Goal: Transaction & Acquisition: Purchase product/service

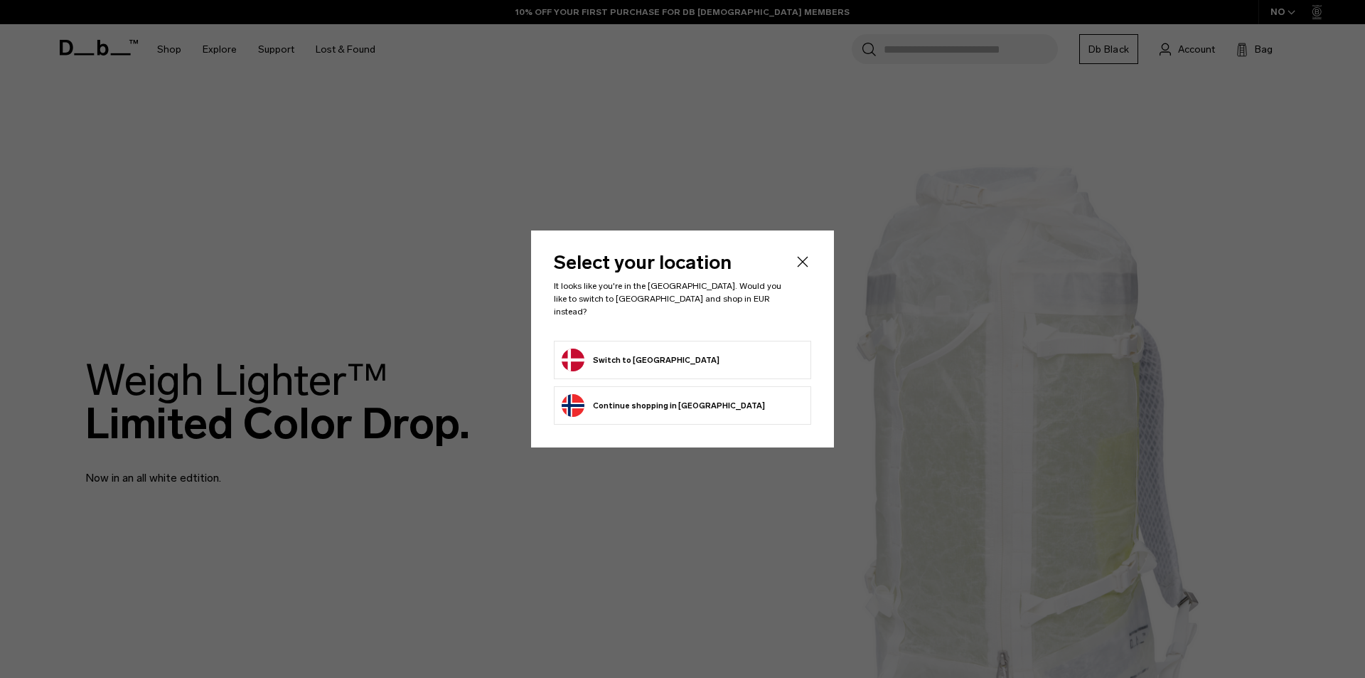
click at [614, 353] on button "Switch to Denmark" at bounding box center [641, 359] width 158 height 23
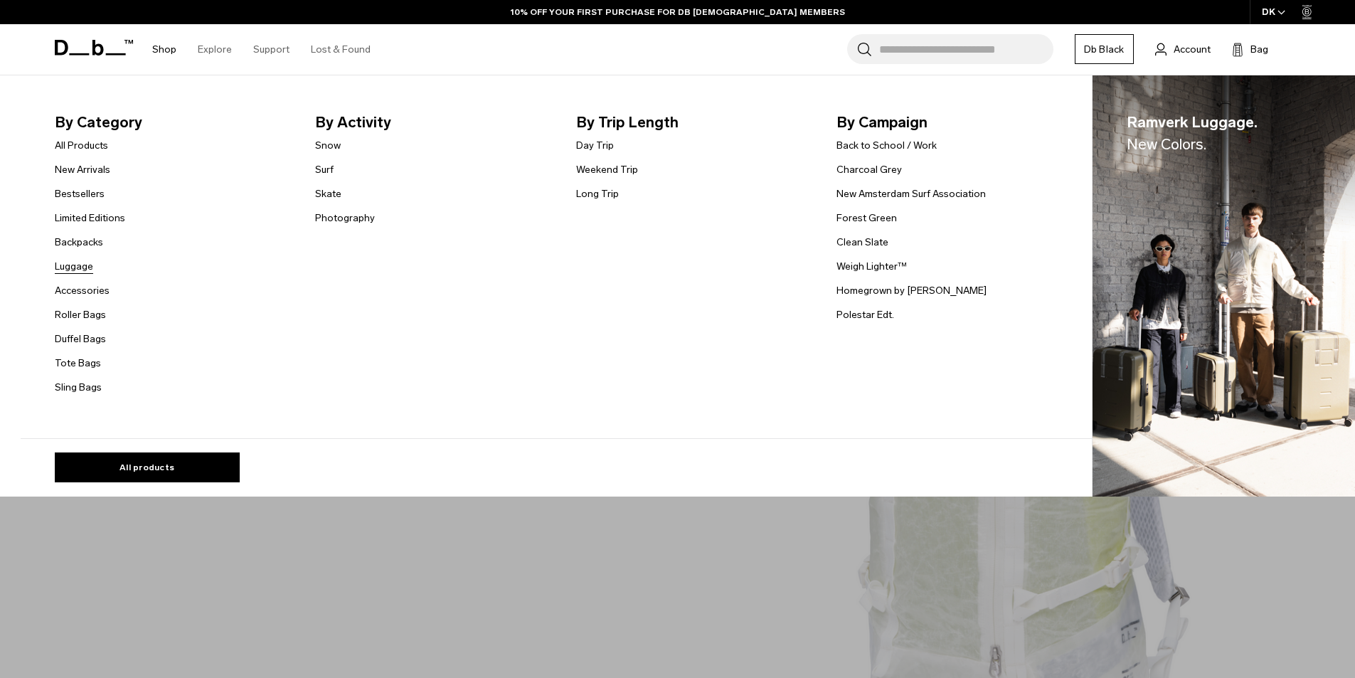
click at [84, 264] on link "Luggage" at bounding box center [74, 266] width 38 height 15
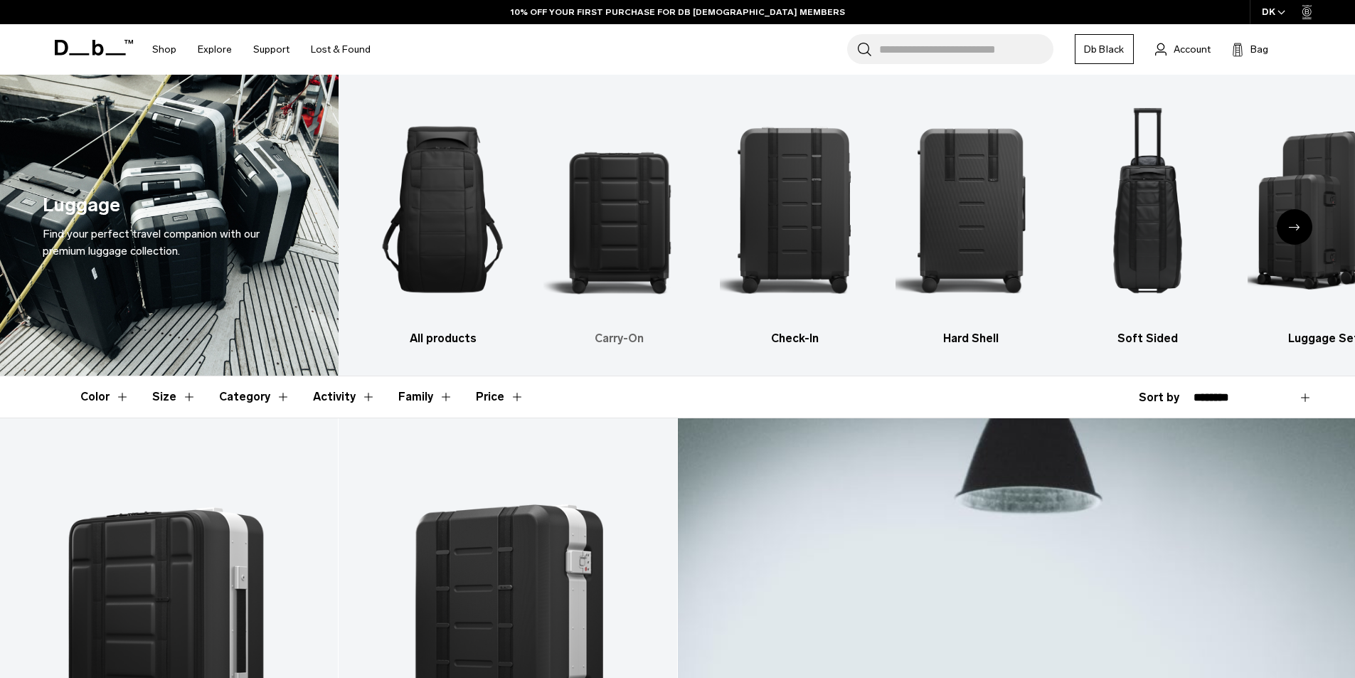
click at [642, 243] on img "2 / 6" at bounding box center [618, 209] width 151 height 227
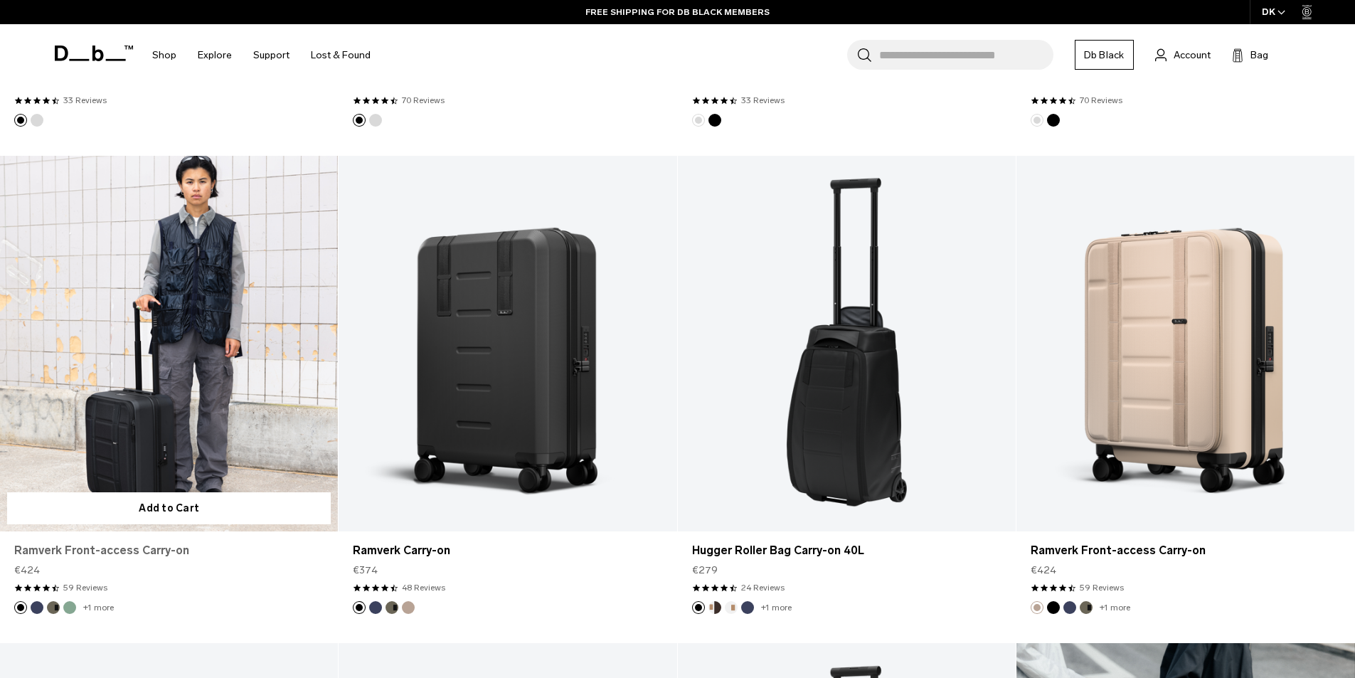
scroll to position [853, 0]
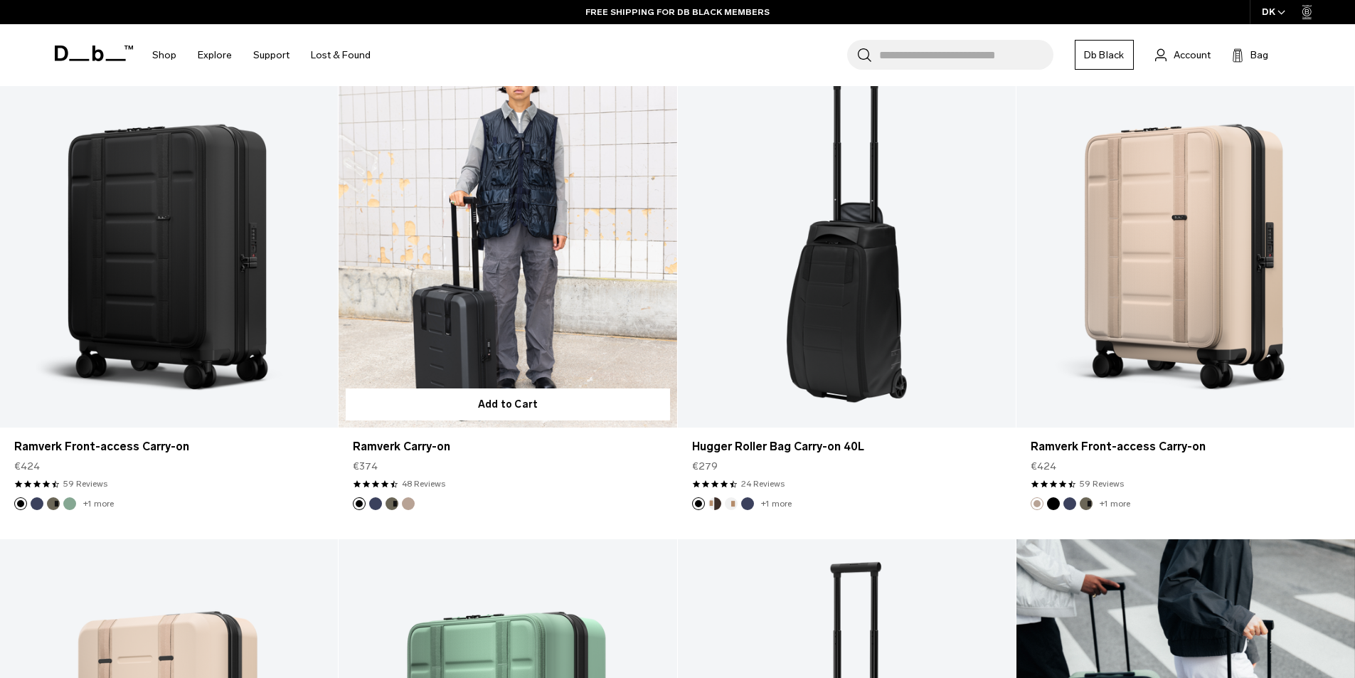
click at [391, 506] on button "Forest Green" at bounding box center [391, 503] width 13 height 13
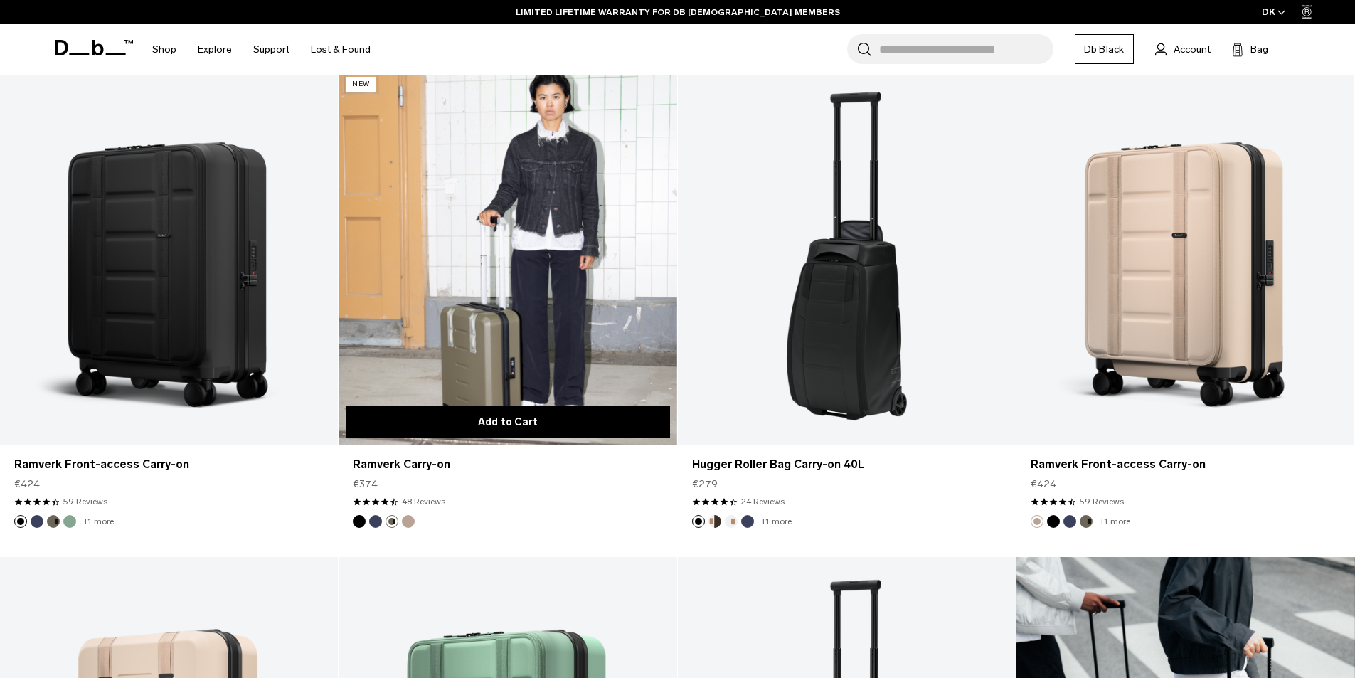
scroll to position [711, 0]
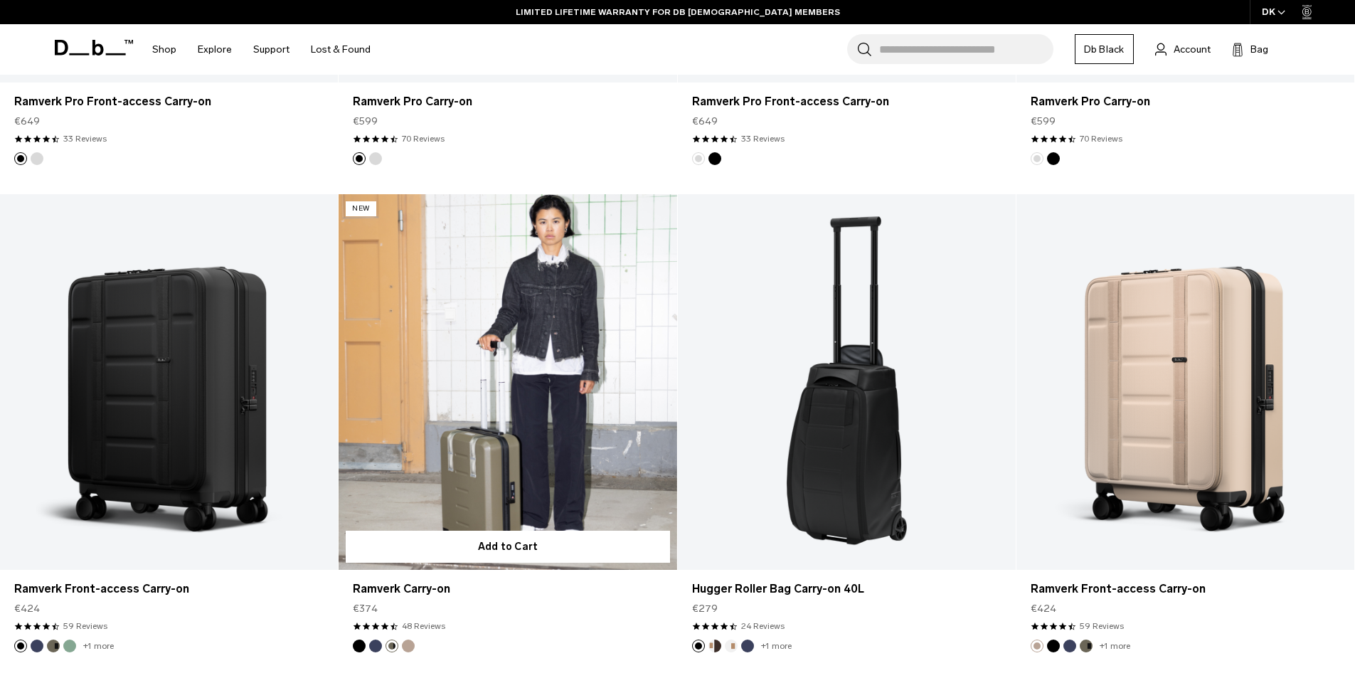
click at [380, 644] on button "Blue Hour" at bounding box center [375, 645] width 13 height 13
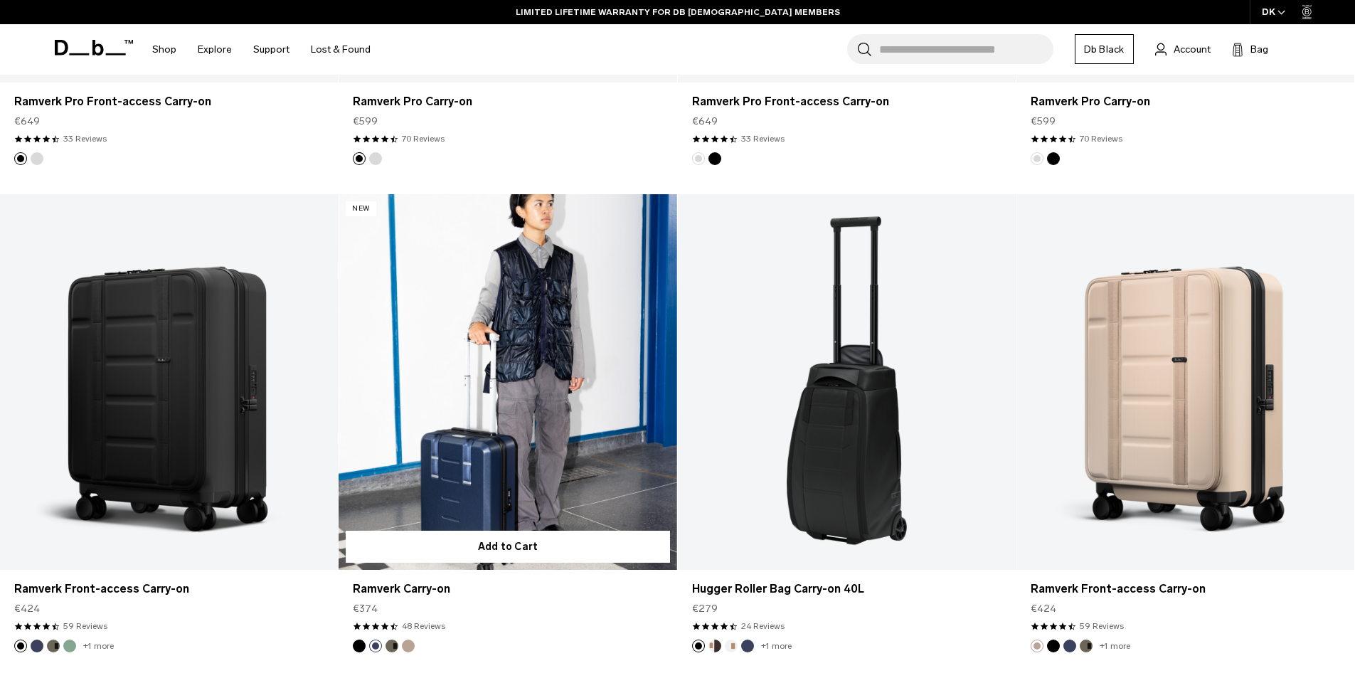
click at [356, 647] on button "Black Out" at bounding box center [359, 645] width 13 height 13
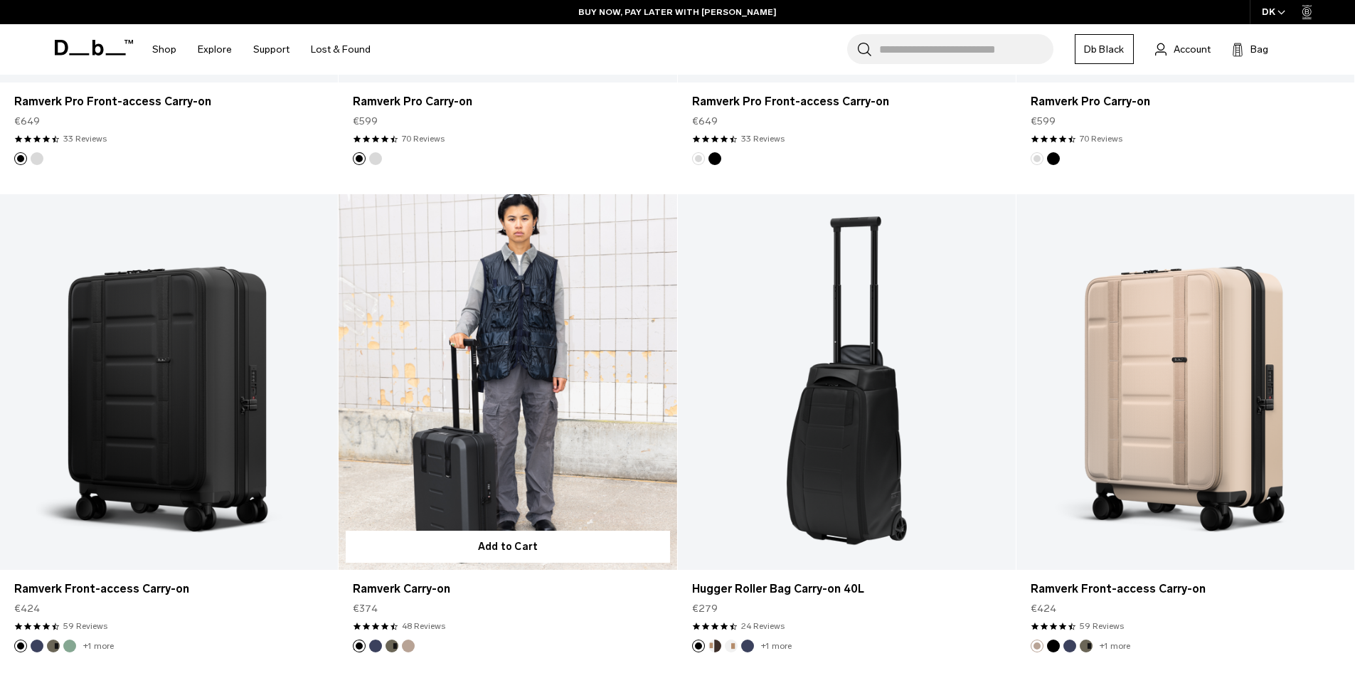
click at [540, 648] on footer at bounding box center [507, 645] width 338 height 13
click at [474, 363] on link "Ramverk Carry-on Black Out" at bounding box center [507, 381] width 338 height 375
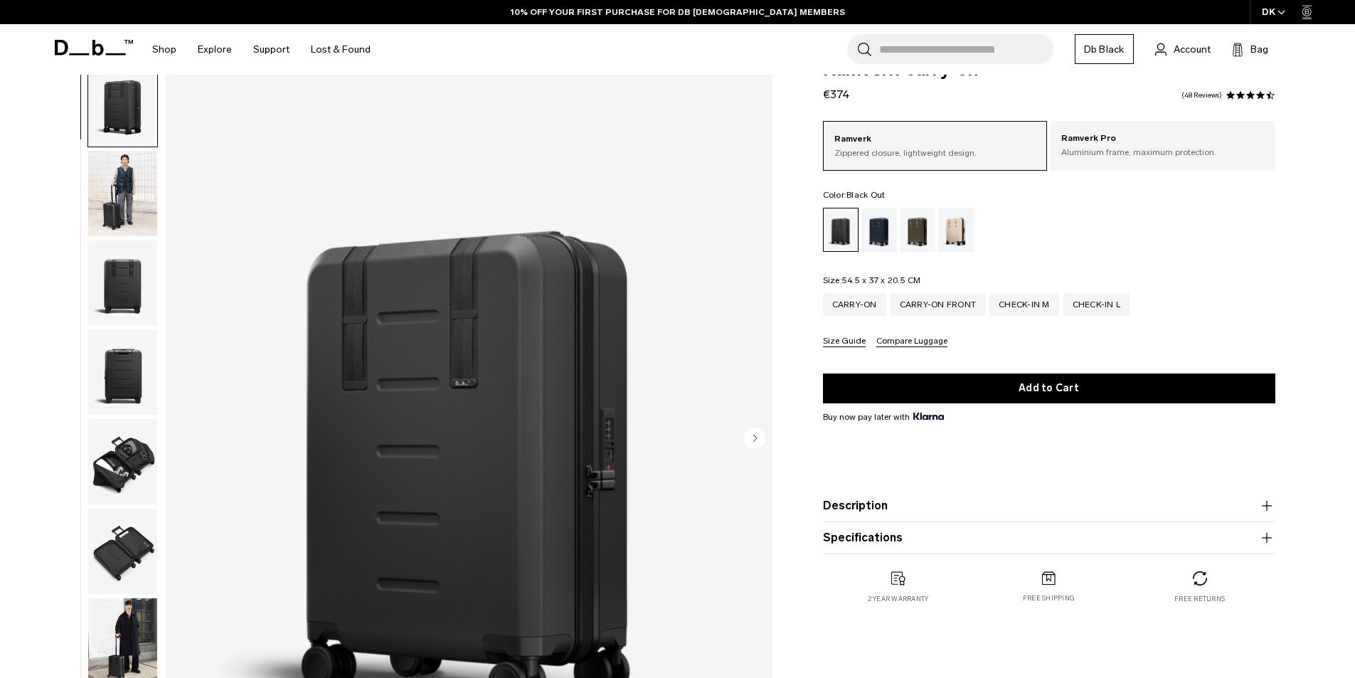
scroll to position [71, 0]
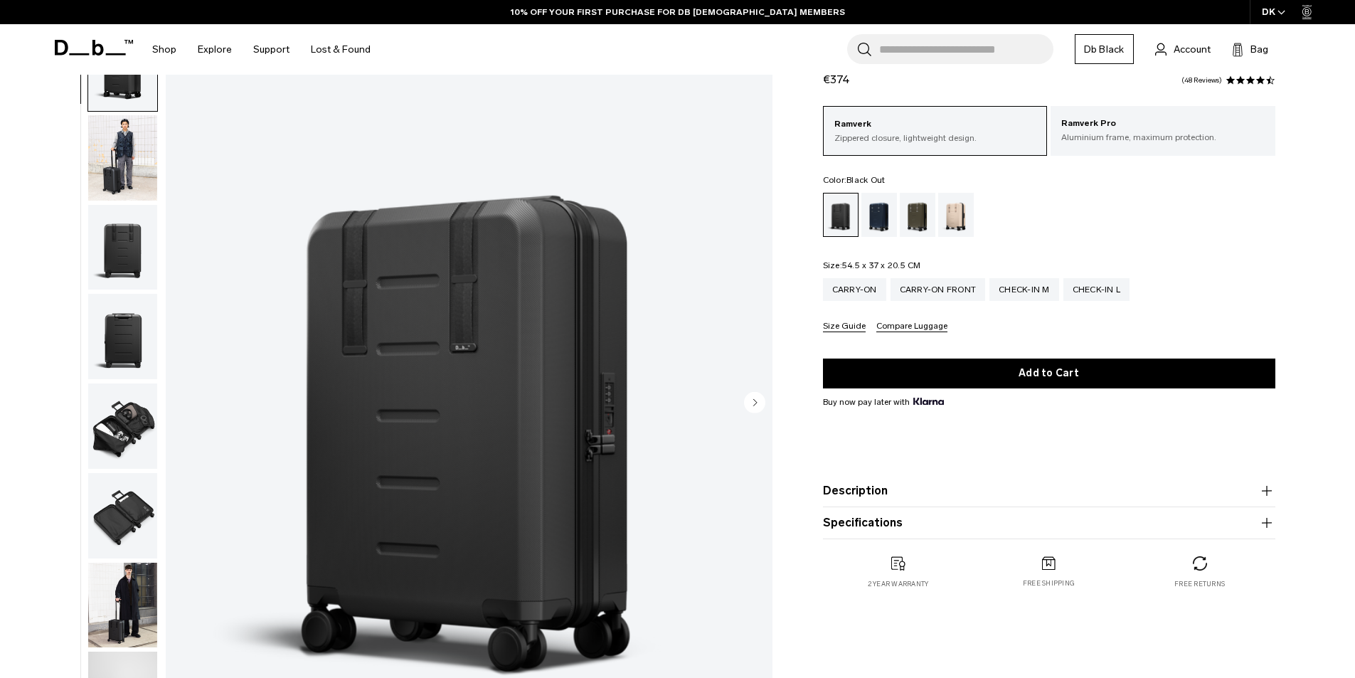
click at [134, 614] on img "button" at bounding box center [122, 604] width 69 height 85
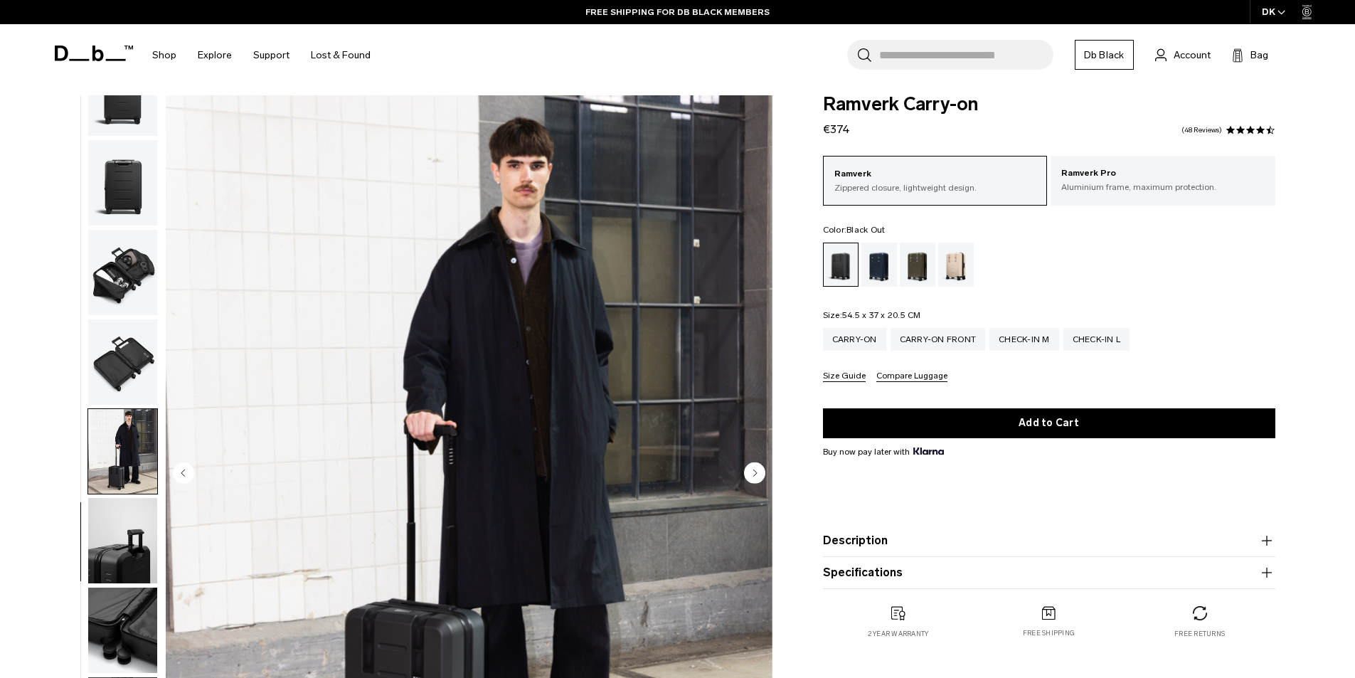
scroll to position [0, 0]
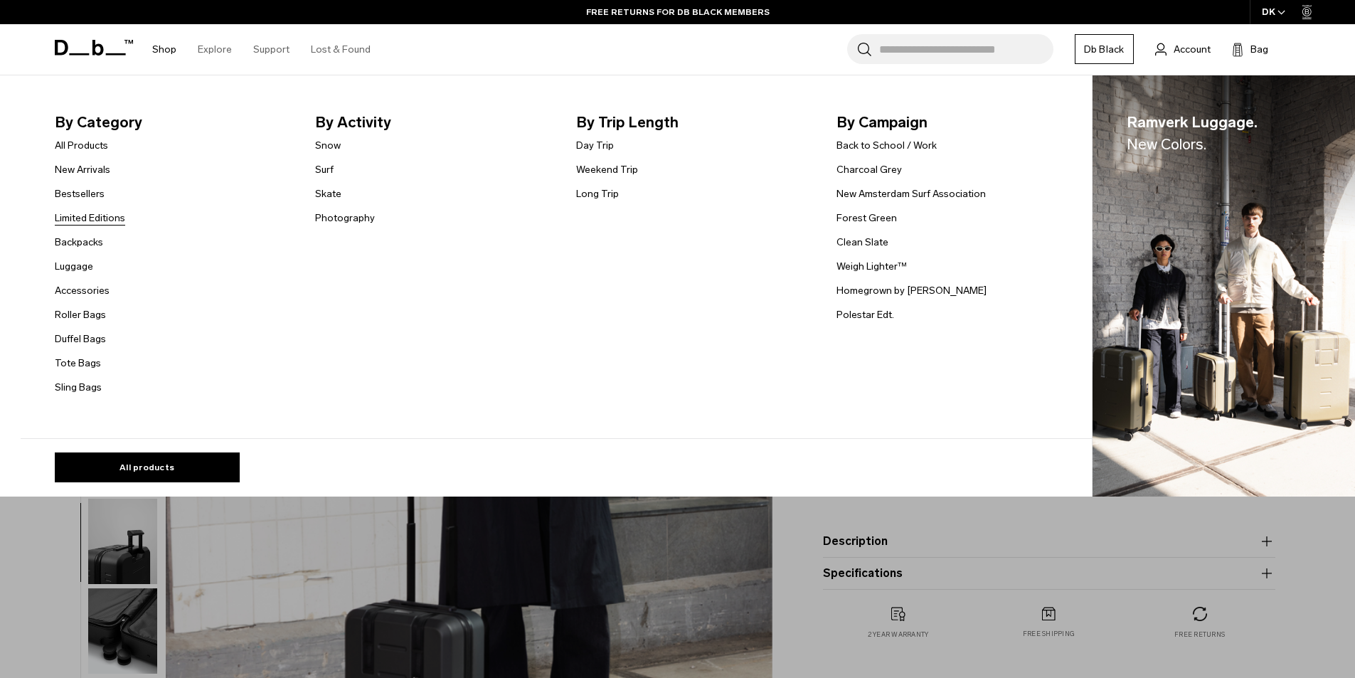
click at [93, 221] on link "Limited Editions" at bounding box center [90, 217] width 70 height 15
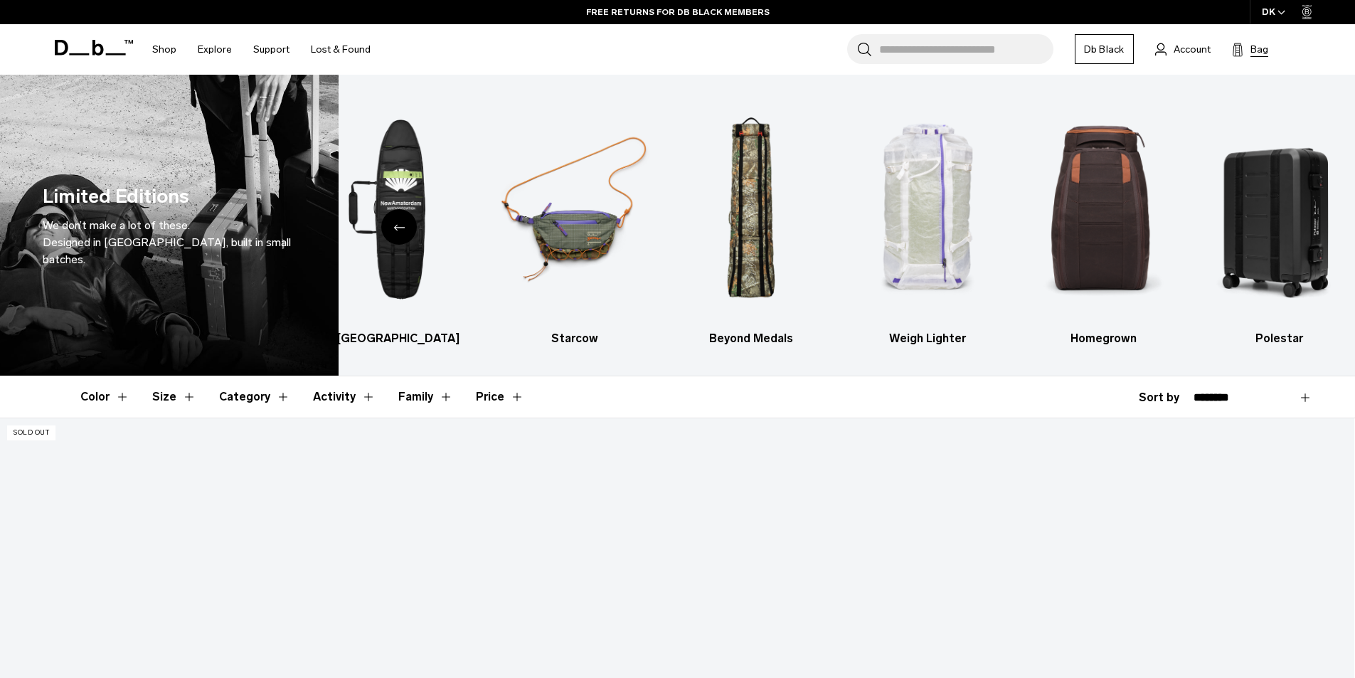
click at [1257, 47] on span "Bag" at bounding box center [1259, 49] width 18 height 15
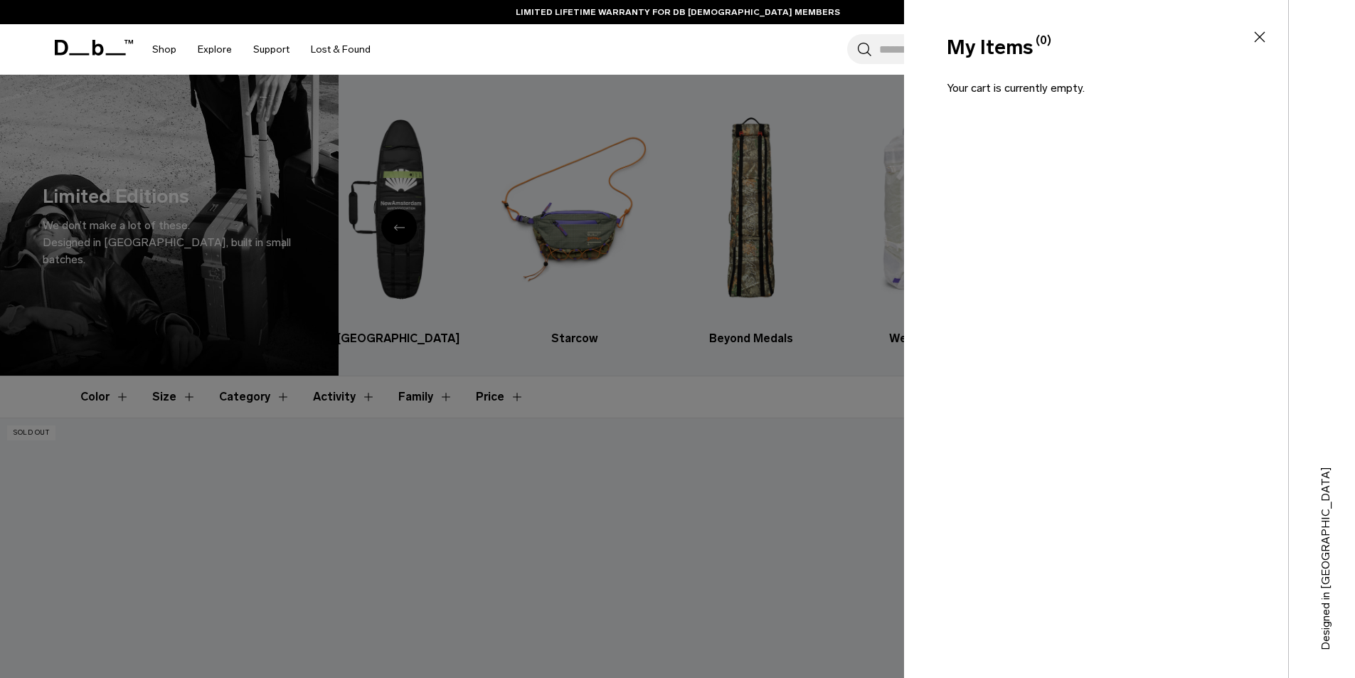
click at [1251, 35] on icon at bounding box center [1259, 36] width 17 height 17
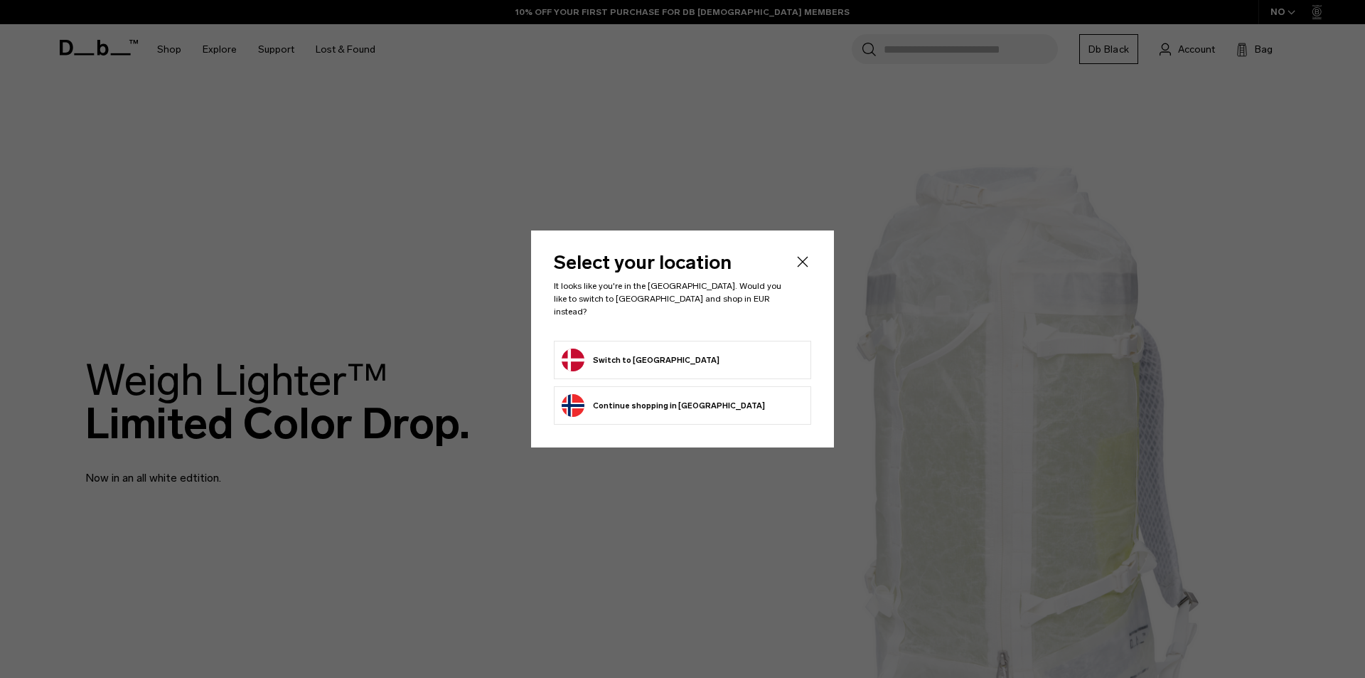
click at [626, 351] on button "Switch to [GEOGRAPHIC_DATA]" at bounding box center [641, 359] width 158 height 23
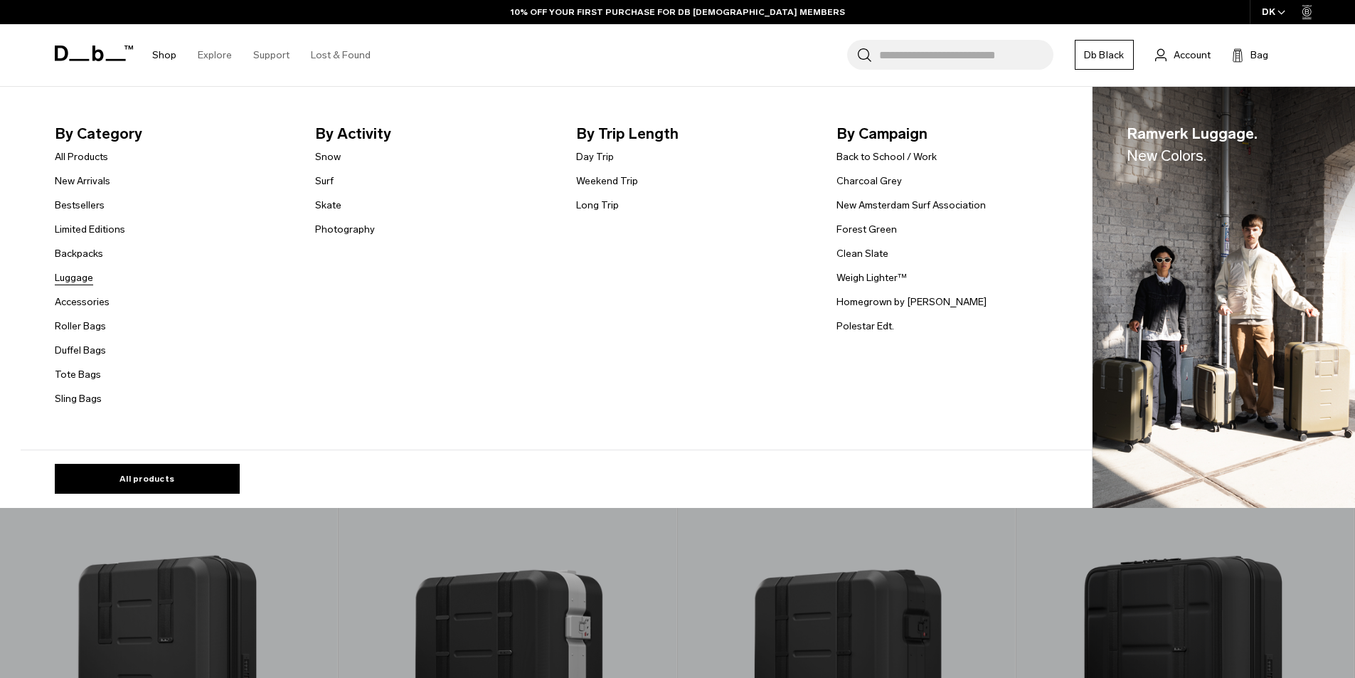
click at [79, 277] on link "Luggage" at bounding box center [74, 277] width 38 height 15
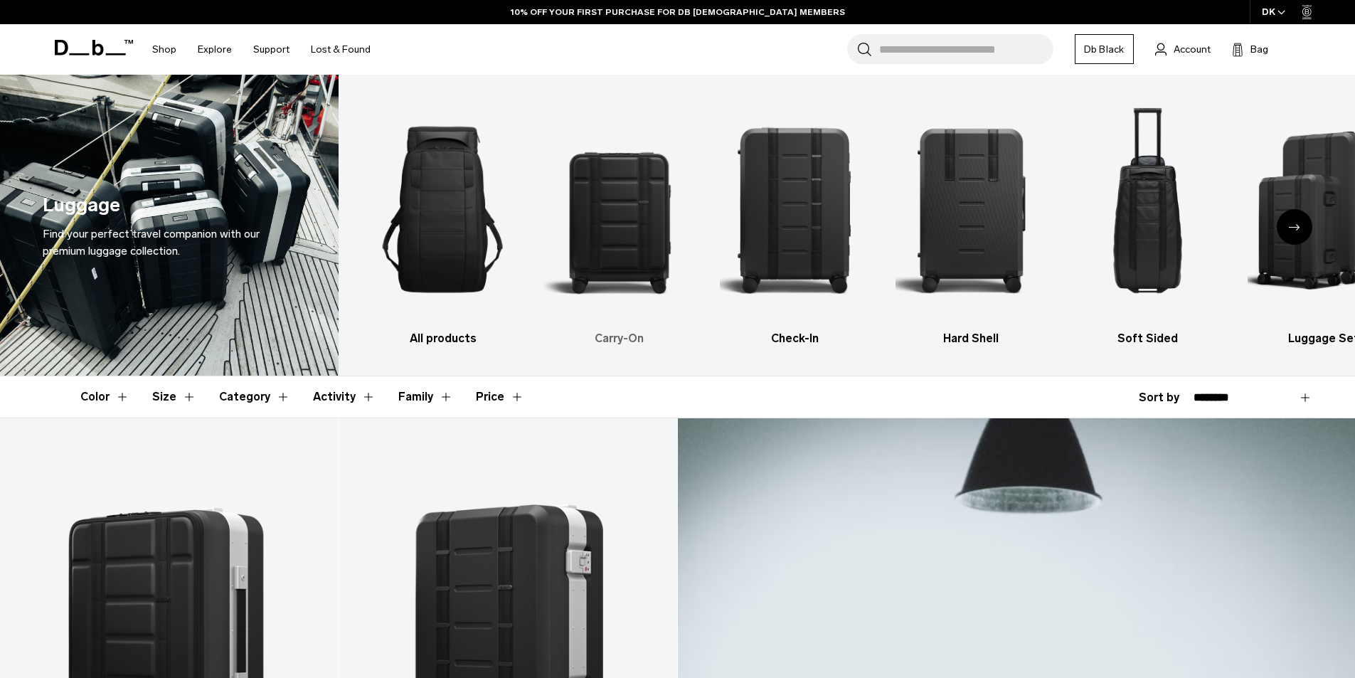
click at [619, 259] on img "2 / 6" at bounding box center [618, 209] width 151 height 227
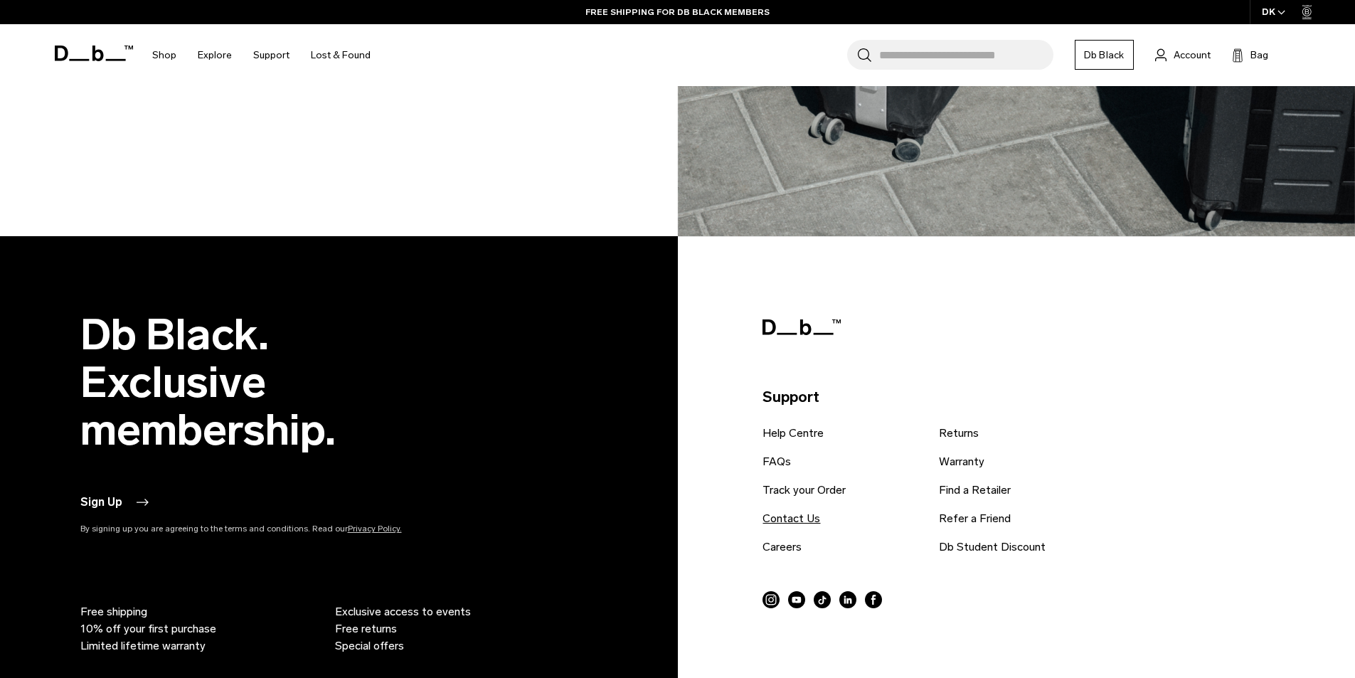
scroll to position [3413, 0]
